Goal: Task Accomplishment & Management: Complete application form

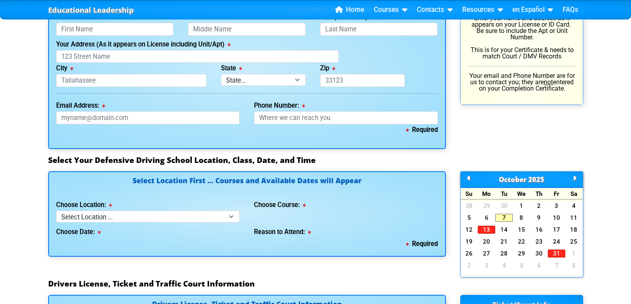
scroll to position [464, 0]
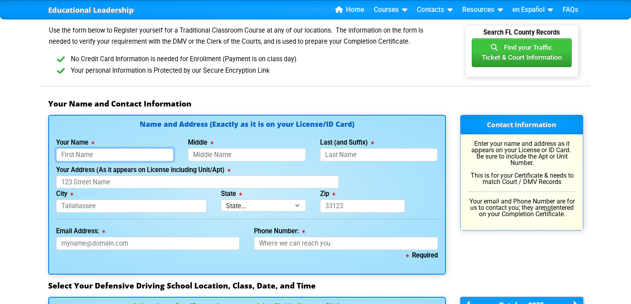
click at [101, 153] on input "Your Name" at bounding box center [115, 154] width 118 height 13
type input "[PERSON_NAME]"
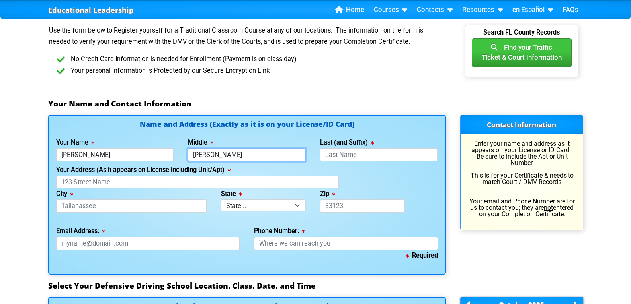
type input "[PERSON_NAME]"
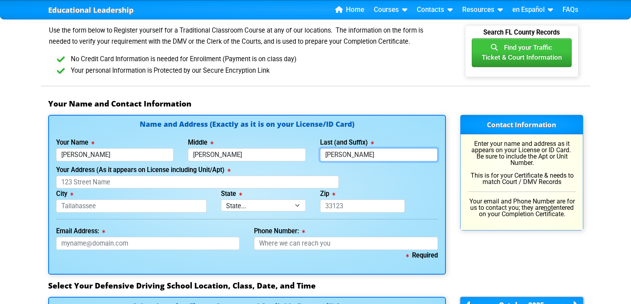
type input "[PERSON_NAME]"
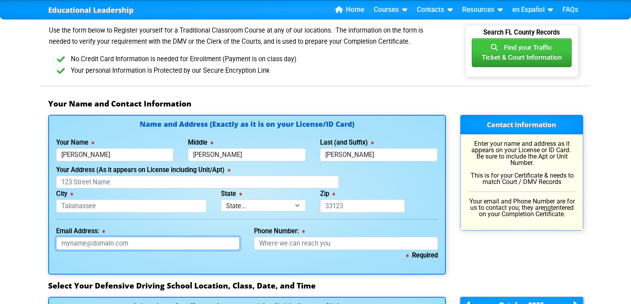
click at [74, 245] on input "Email Address:" at bounding box center [148, 243] width 184 height 13
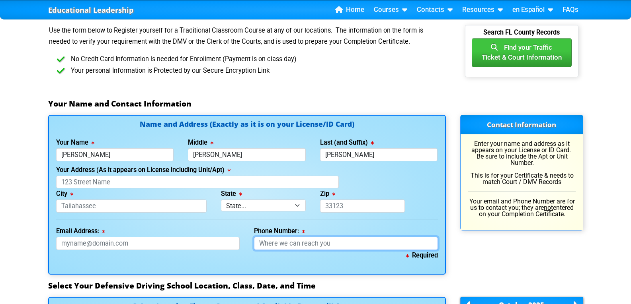
click at [286, 244] on input "Phone Number:" at bounding box center [346, 243] width 184 height 13
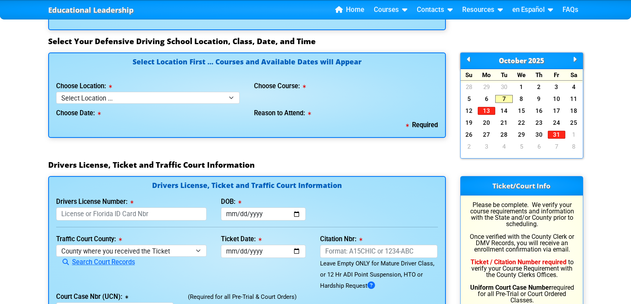
scroll to position [729, 0]
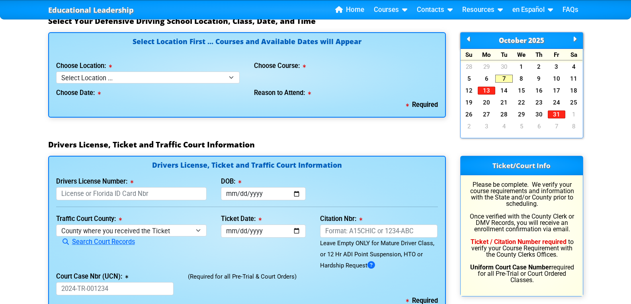
type input "[PHONE_NUMBER]"
click at [140, 78] on select "Select Location ... Tampa Orlando Kissimmee [GEOGRAPHIC_DATA] - en español [GEO…" at bounding box center [148, 78] width 184 height 12
select select "2"
click at [56, 72] on select "Select Location ... Tampa Orlando Kissimmee [GEOGRAPHIC_DATA] - en español [GEO…" at bounding box center [148, 78] width 184 height 12
select select
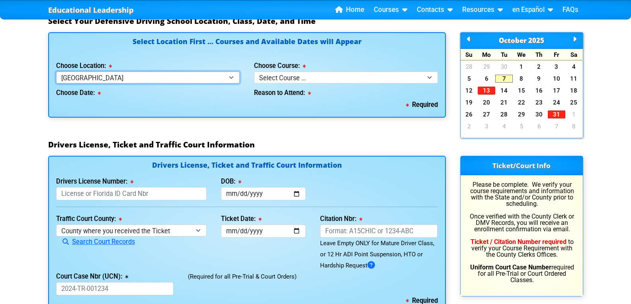
click at [226, 77] on select "Select Location ... Tampa Orlando Kissimmee [GEOGRAPHIC_DATA] - en español [GEO…" at bounding box center [148, 78] width 184 height 12
select select "8"
click at [56, 72] on select "Select Location ... Tampa Orlando Kissimmee [GEOGRAPHIC_DATA] - en español [GEO…" at bounding box center [148, 78] width 184 height 12
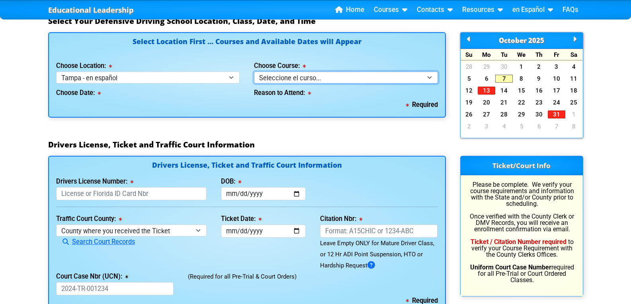
click at [306, 75] on select "Seleccione el curso... Clase de BDI de 4 horas (Curso básico y TCAC) Clase de 4…" at bounding box center [346, 78] width 184 height 12
select select "3"
click at [254, 72] on select "Seleccione el curso... Clase de BDI de 4 horas (Curso básico y TCAC) Clase de 4…" at bounding box center [346, 78] width 184 height 12
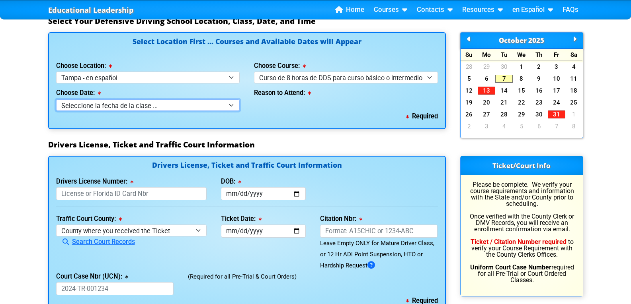
click at [222, 103] on select "Seleccione la fecha de la clase ... 12 de octubre -- ([PERSON_NAME] de 9:30am-6…" at bounding box center [148, 105] width 184 height 12
select select "[DATE], 11"
click at [56, 99] on select "Seleccione la fecha de la clase ... 12 de octubre -- ([PERSON_NAME] de 9:30am-6…" at bounding box center [148, 105] width 184 height 12
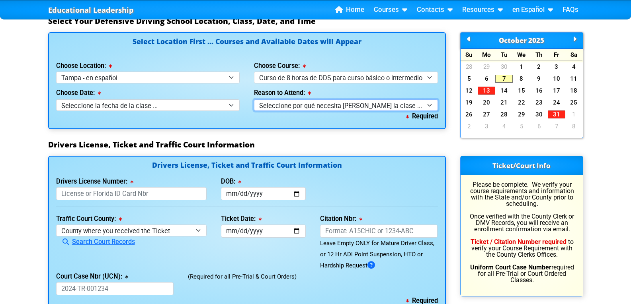
click at [313, 104] on select "Seleccione por qué necesita [PERSON_NAME] la clase ... Orden judicial - Curso i…" at bounding box center [346, 105] width 184 height 12
select select "8 Hour DDS/Intermediate - Court Ordered"
click at [254, 99] on select "Seleccione por qué necesita [PERSON_NAME] la clase ... Orden judicial - Curso i…" at bounding box center [346, 105] width 184 height 12
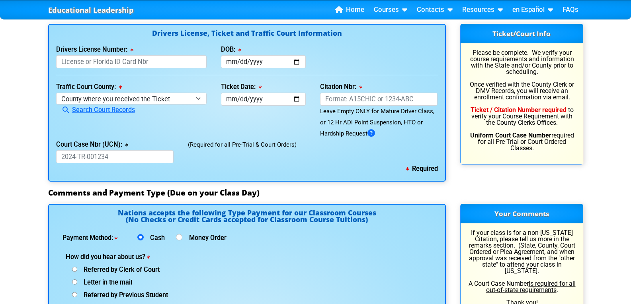
scroll to position [862, 0]
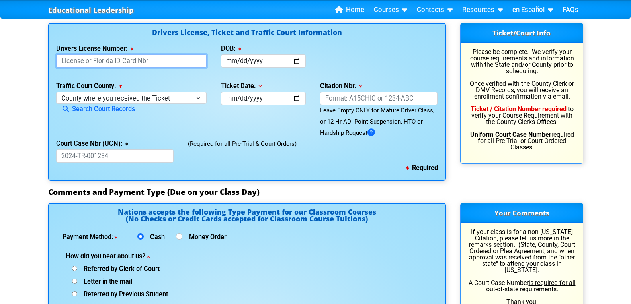
click at [68, 62] on input "Drivers License Number:" at bounding box center [131, 61] width 151 height 13
type input "H613308303000"
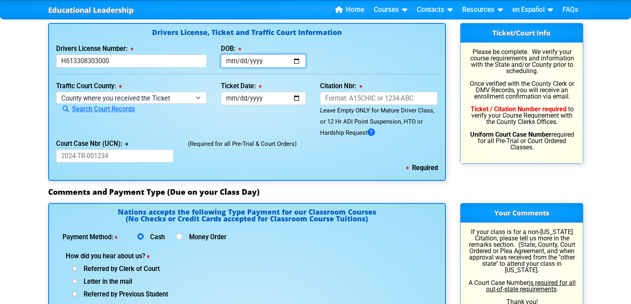
click at [236, 60] on input "DOB:" at bounding box center [263, 61] width 85 height 13
type input "[DATE]"
click at [230, 100] on input "Ticket Date:" at bounding box center [263, 98] width 85 height 13
type input "[DATE]"
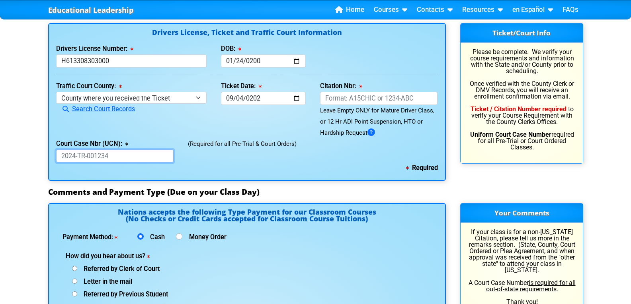
click at [92, 153] on input "Court Case Nbr (UCN):" at bounding box center [115, 156] width 118 height 13
type input "2025-26810"
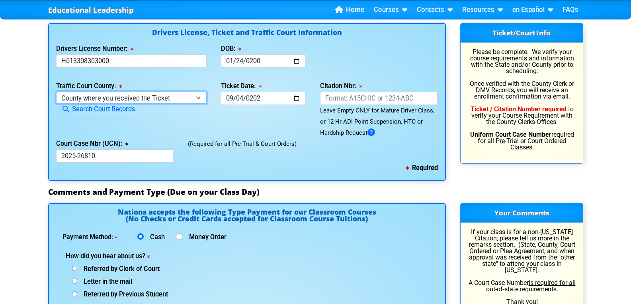
click at [199, 94] on select "County where you received the Ticket Out of State Out of State - [US_STATE] Out…" at bounding box center [131, 98] width 151 height 12
select select "{"countyName":"[GEOGRAPHIC_DATA]","state":"[US_STATE]","uniqueId":"8517cbb9-d23…"
click at [56, 92] on select "County where you received the Ticket Out of State Out of State - [US_STATE] Out…" at bounding box center [131, 98] width 151 height 12
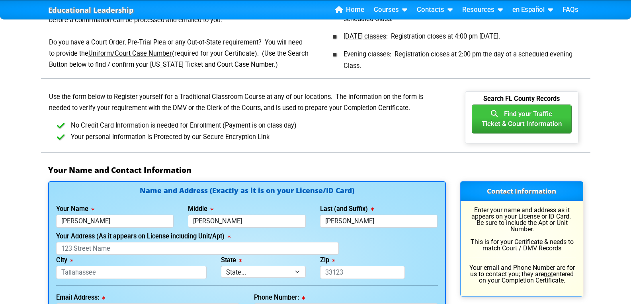
scroll to position [464, 0]
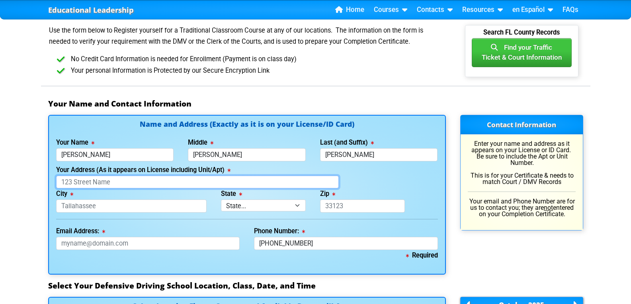
click at [82, 183] on input "Your Address (As it appears on License including Unit/Apt)" at bounding box center [197, 182] width 282 height 13
click at [98, 184] on input "Your Address (As it appears on License including Unit/Apt)" at bounding box center [197, 182] width 282 height 13
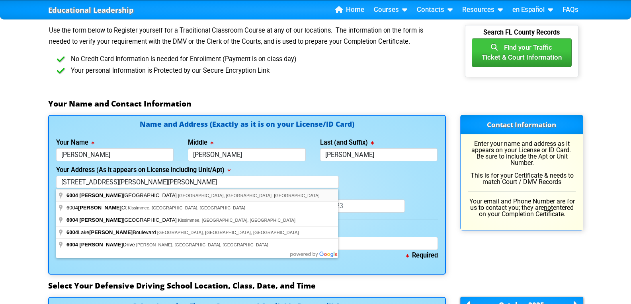
type input "[STREET_ADDRESS][PERSON_NAME][PERSON_NAME]"
type input "[GEOGRAPHIC_DATA]"
select select "{"fullName":"[US_STATE]","abbreviation":"FL","uniqueId":"1d559909-6cf0-4a4d-848…"
type input "33615"
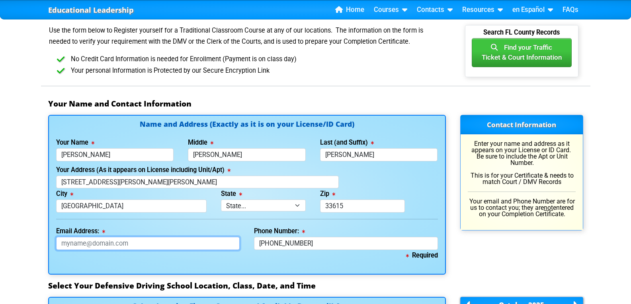
click at [63, 242] on input "Email Address:" at bounding box center [148, 243] width 184 height 13
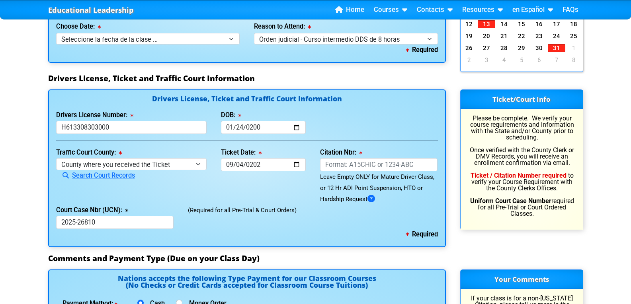
scroll to position [862, 0]
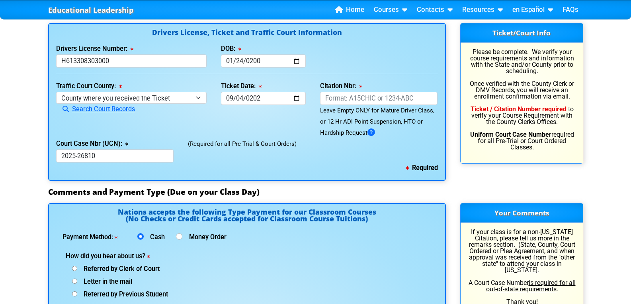
type input "[EMAIL_ADDRESS][DOMAIN_NAME]"
click at [329, 101] on input "Citation Nbr:" at bounding box center [379, 98] width 118 height 13
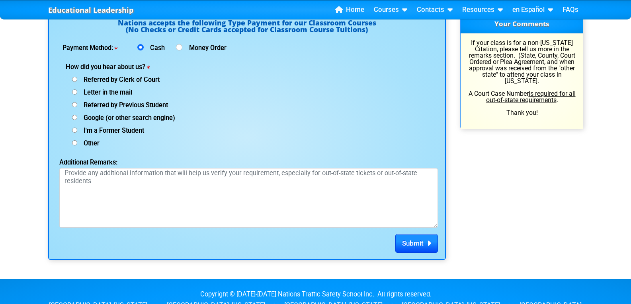
scroll to position [1050, 0]
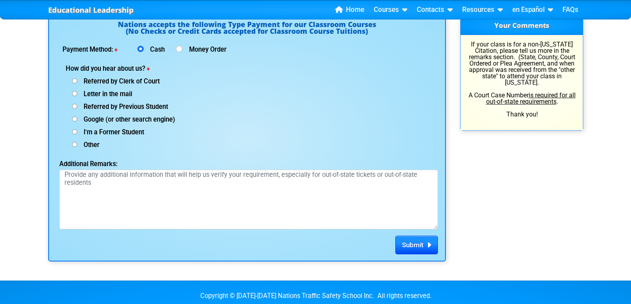
type input "AKYQL7E"
click at [75, 119] on input "Google (or other search engine)" at bounding box center [74, 119] width 5 height 5
radio input "true"
click at [414, 245] on span "Submit" at bounding box center [412, 245] width 21 height 8
